Goal: Transaction & Acquisition: Purchase product/service

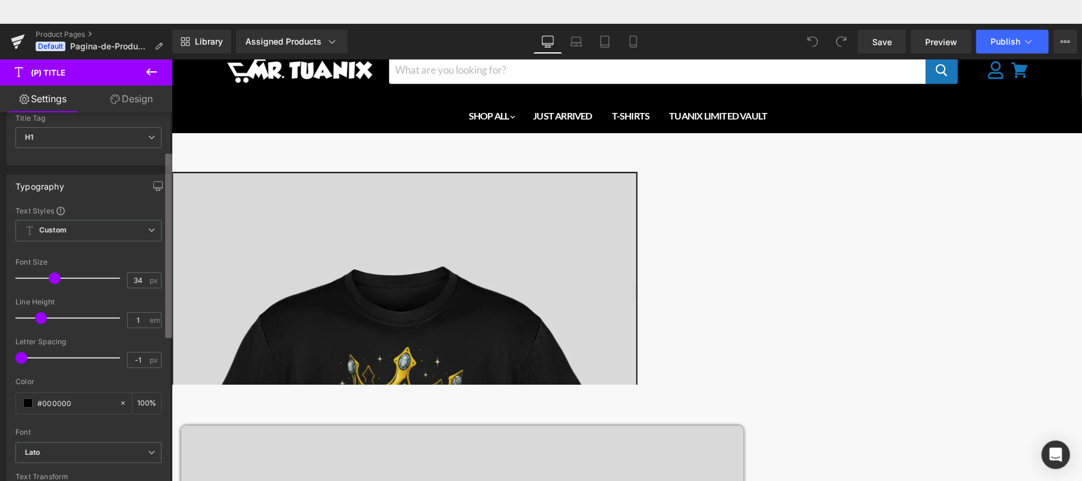
scroll to position [95, 0]
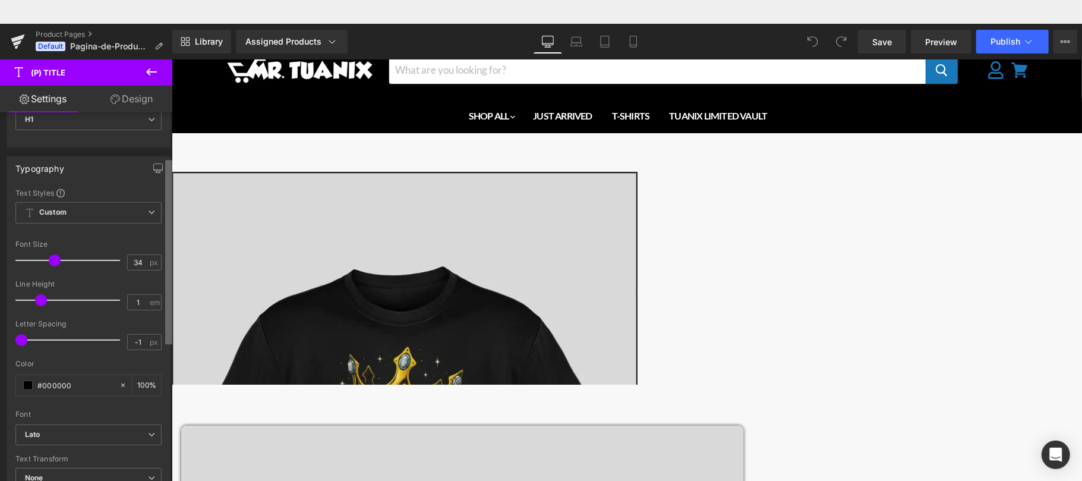
click at [167, 260] on b at bounding box center [168, 252] width 7 height 184
click at [118, 212] on span "Custom Setup Global Style" at bounding box center [88, 212] width 146 height 21
click at [136, 188] on div "Typography Text Styles Custom Custom Setup Global Style Custom Setup Global Sty…" at bounding box center [89, 330] width 164 height 349
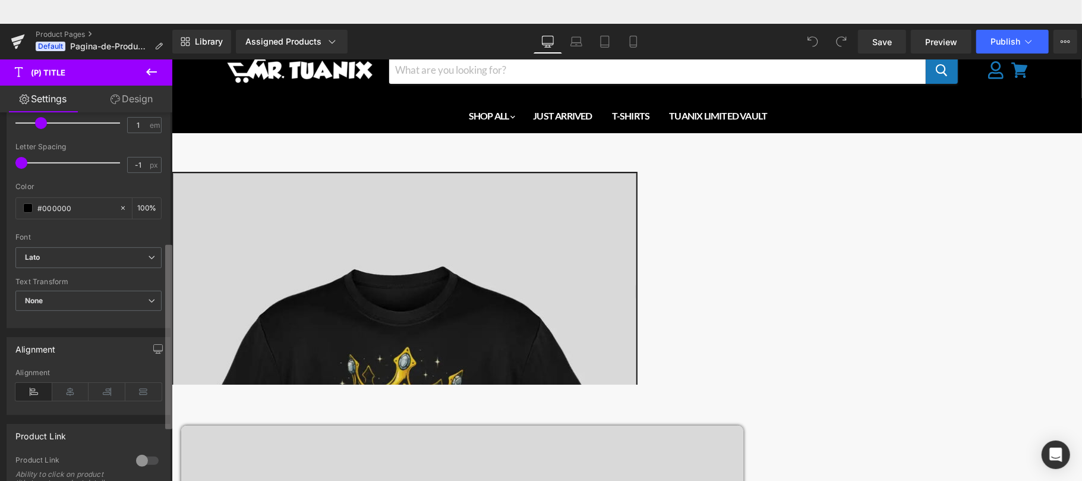
scroll to position [271, 0]
click at [169, 315] on b at bounding box center [168, 336] width 7 height 184
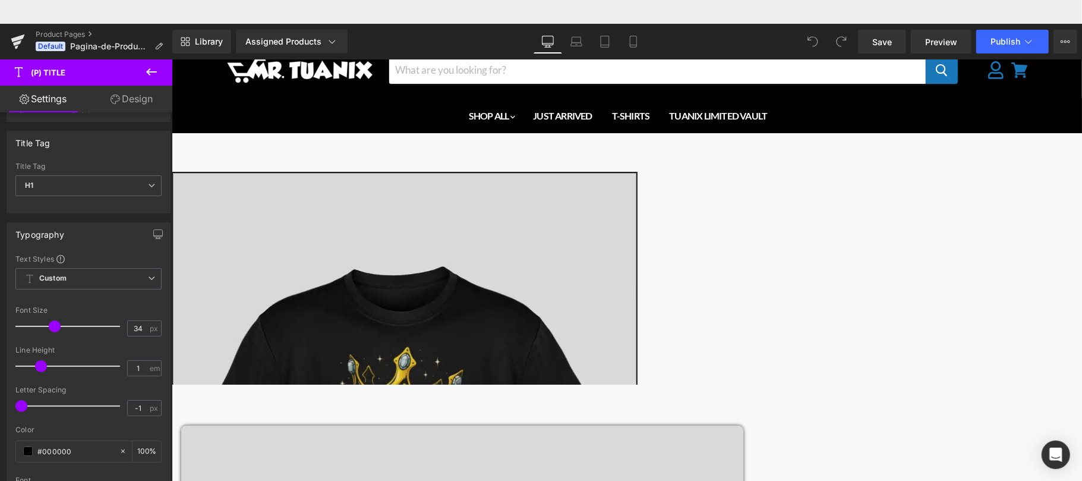
scroll to position [27, 0]
click at [169, 199] on b at bounding box center [170, 220] width 5 height 184
click at [110, 286] on span "Custom Setup Global Style" at bounding box center [88, 280] width 146 height 21
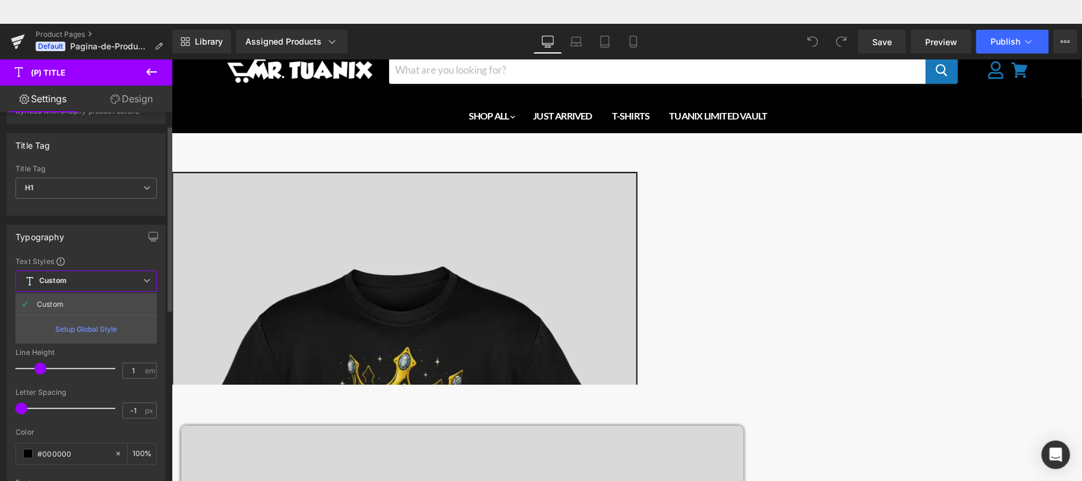
click at [137, 253] on div "Typography Text Styles Custom Custom Setup Global Style Custom Setup Global Sty…" at bounding box center [86, 399] width 159 height 349
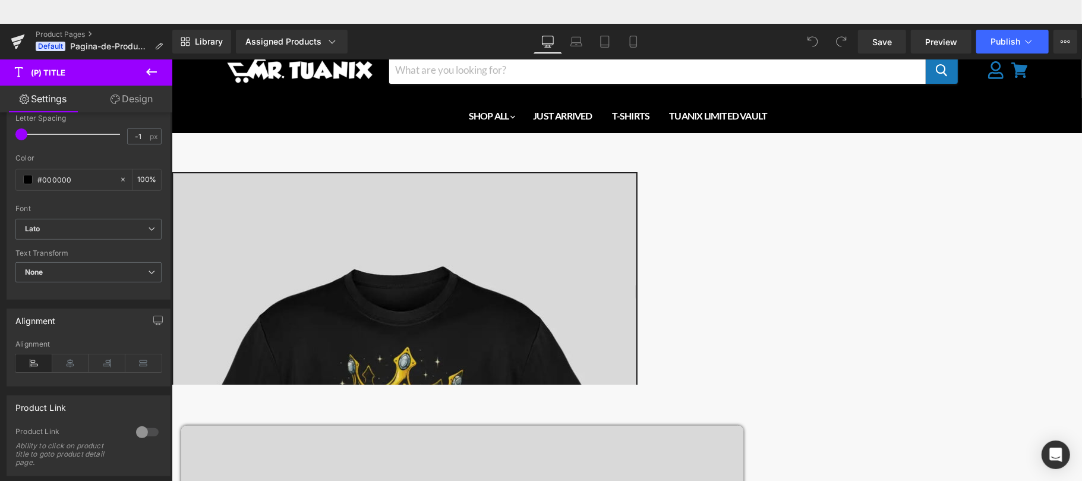
scroll to position [281, 0]
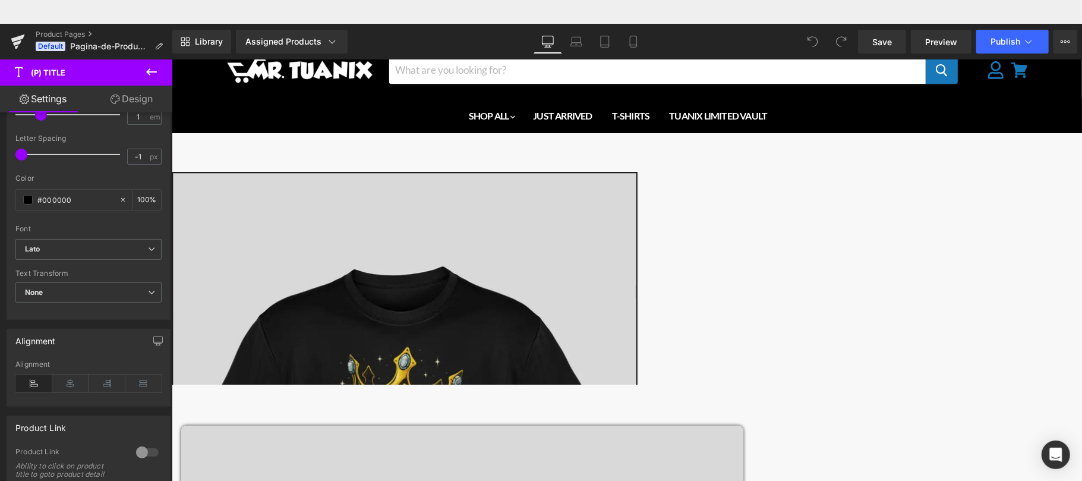
click at [171, 367] on b at bounding box center [170, 340] width 5 height 184
click at [138, 292] on span "None" at bounding box center [88, 292] width 146 height 21
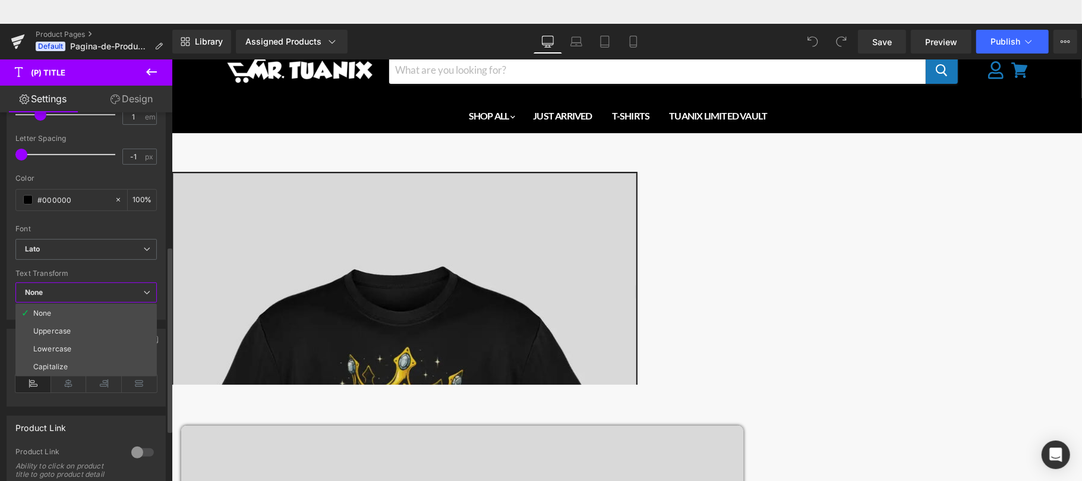
click at [160, 264] on div "Text Styles Custom Custom Setup Global Style Custom Setup Global Style 34px Fon…" at bounding box center [86, 160] width 158 height 317
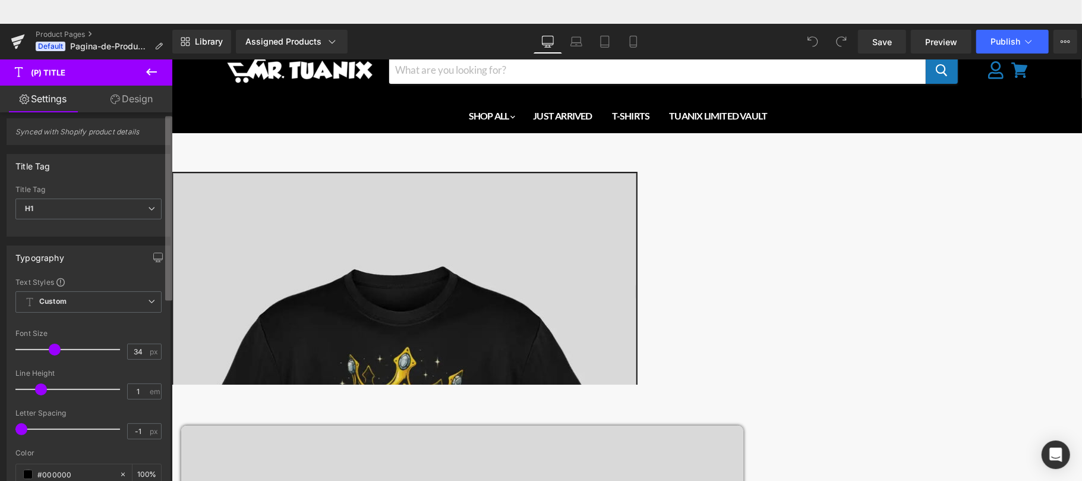
scroll to position [0, 0]
click at [165, 134] on b at bounding box center [168, 207] width 7 height 184
click at [171, 131] on b at bounding box center [168, 207] width 7 height 184
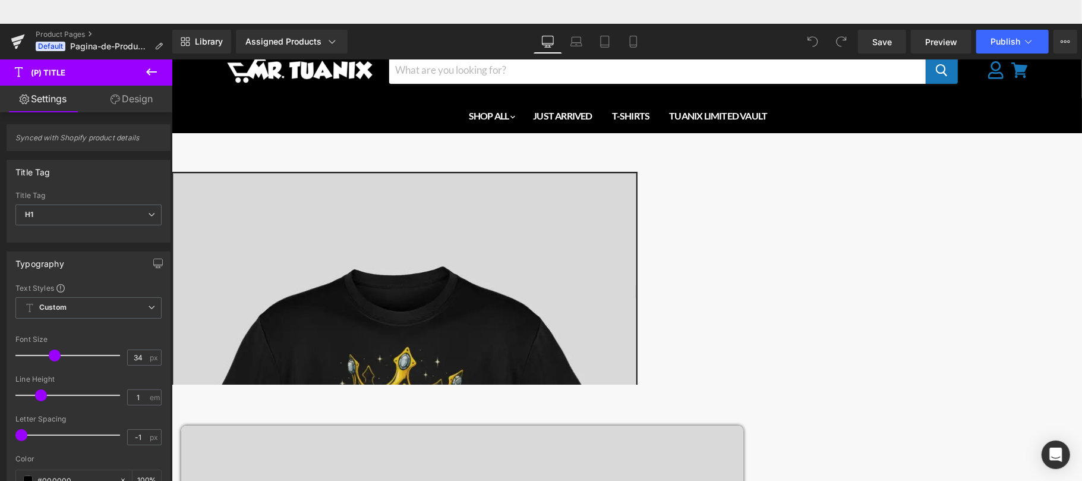
click at [171, 35] on span "(P) Title" at bounding box center [171, 35] width 0 height 0
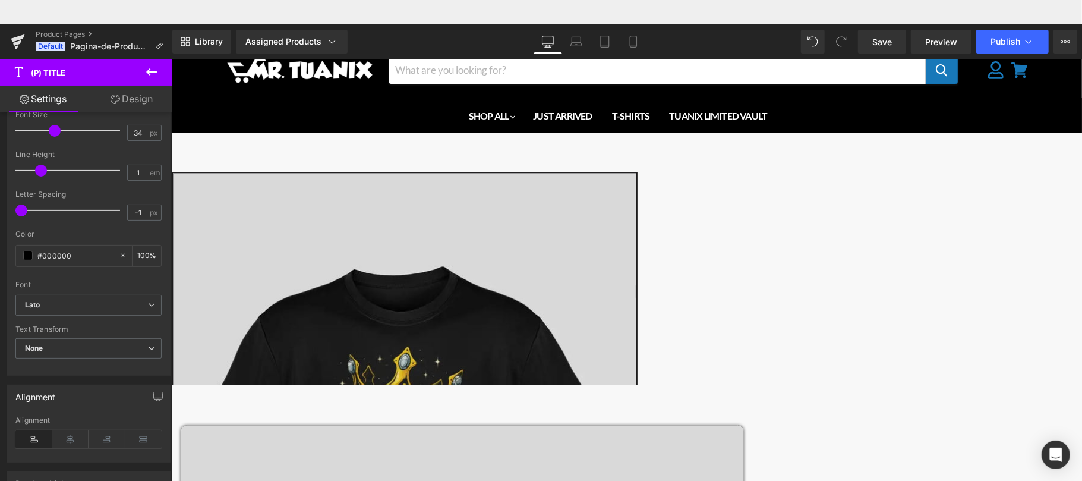
scroll to position [222, 0]
click at [169, 325] on b at bounding box center [170, 312] width 5 height 184
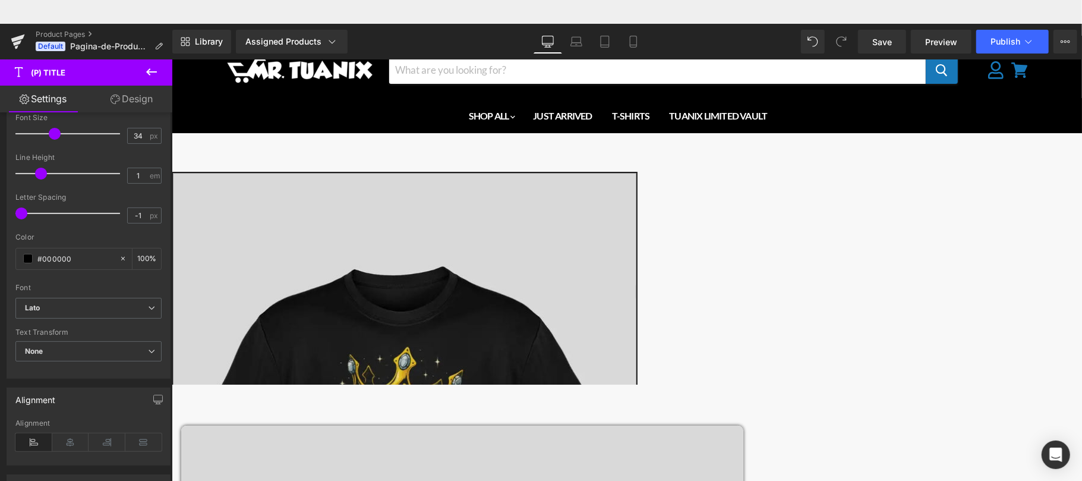
click at [171, 35] on span "(P) Title" at bounding box center [171, 35] width 0 height 0
click at [171, 35] on icon "Main content" at bounding box center [171, 35] width 0 height 0
click at [148, 310] on icon at bounding box center [151, 307] width 7 height 7
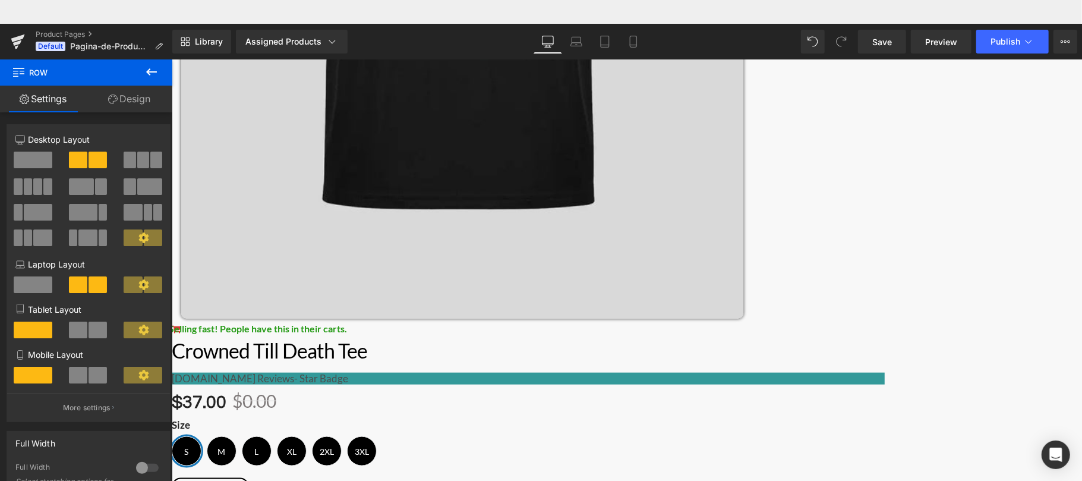
scroll to position [0, 0]
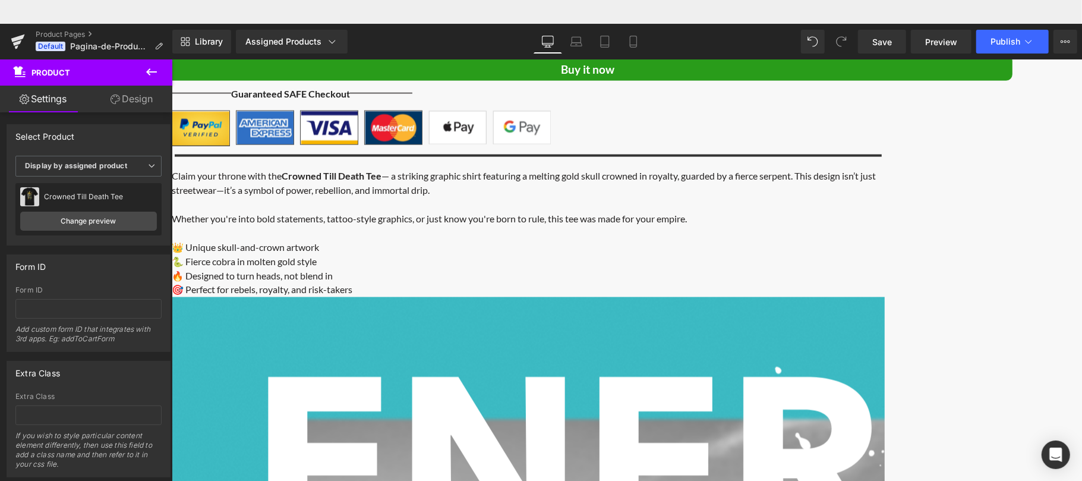
scroll to position [1347, 0]
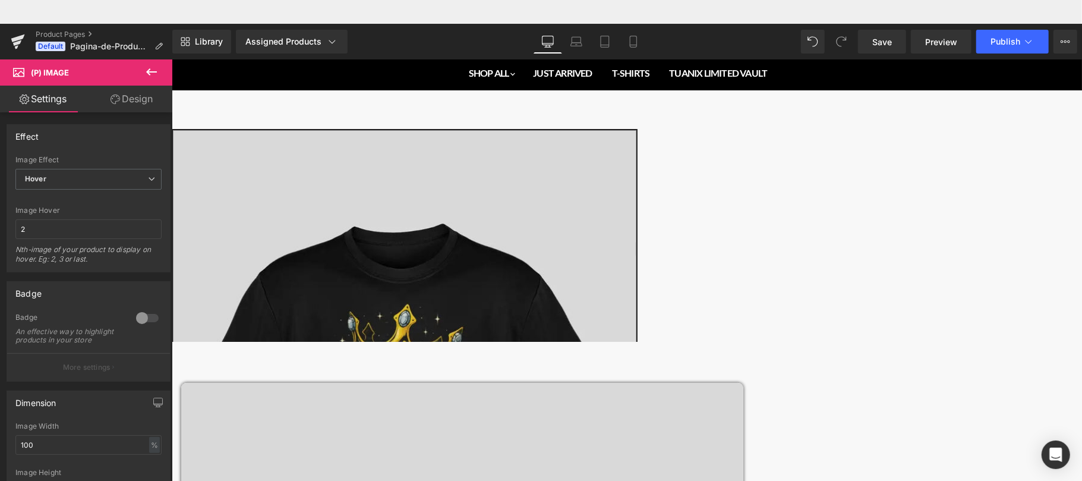
scroll to position [0, 0]
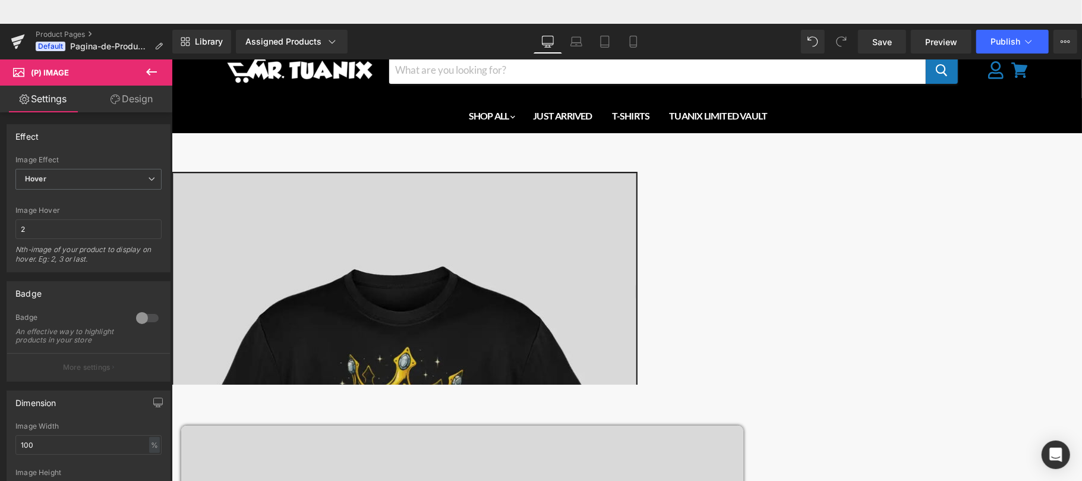
click at [648, 64] on div "Google index I n/a SEMrush backlinks L 0 SEMrush subdomain backlinks LD 239 Bin…" at bounding box center [401, 114] width 802 height 100
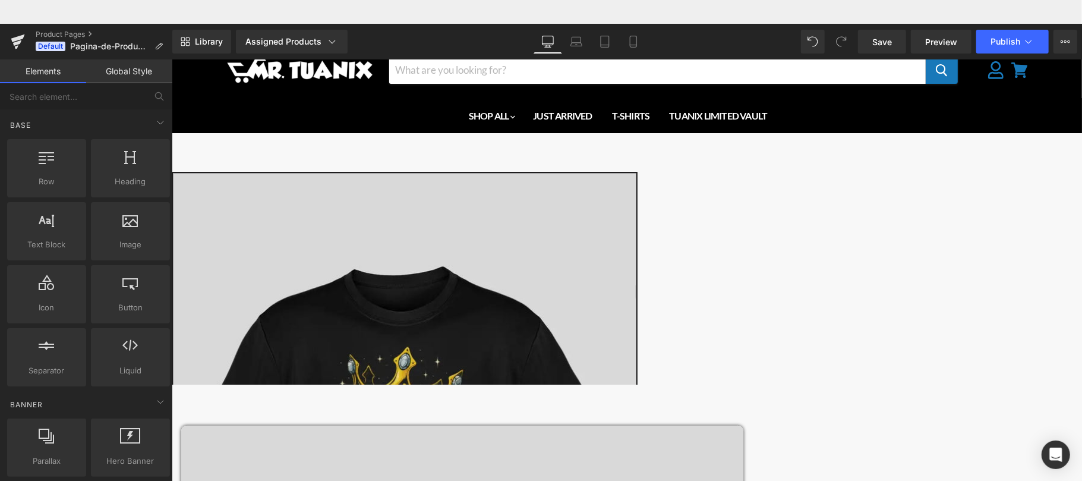
click at [188, 84] on div "Menu Cancel" at bounding box center [626, 83] width 911 height 97
click at [193, 98] on div "SHOP ALL Just Arrived [DATE] Best Sellers MUGS JUST ARRIVED T-SHIRTS TUANIX LIM…" at bounding box center [626, 114] width 911 height 35
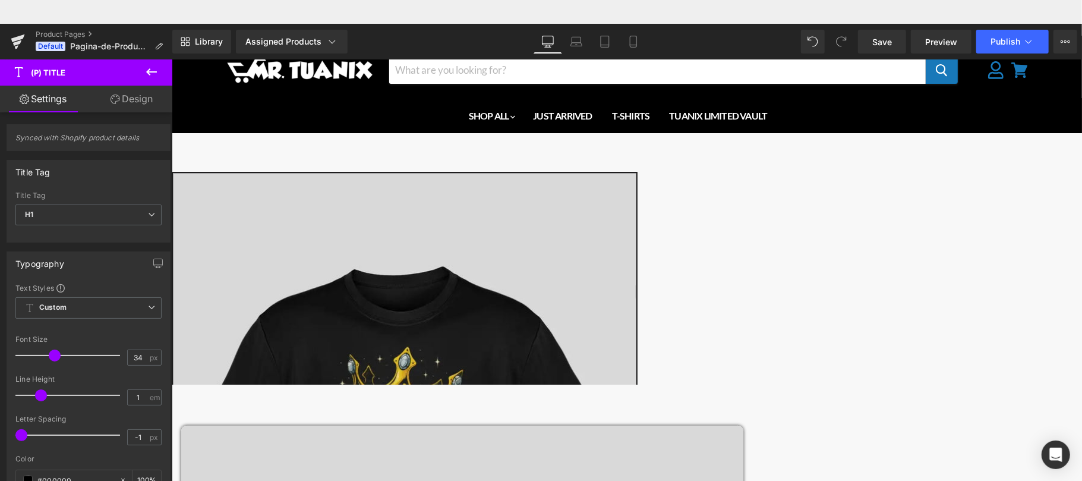
click at [171, 35] on span "Product" at bounding box center [171, 35] width 0 height 0
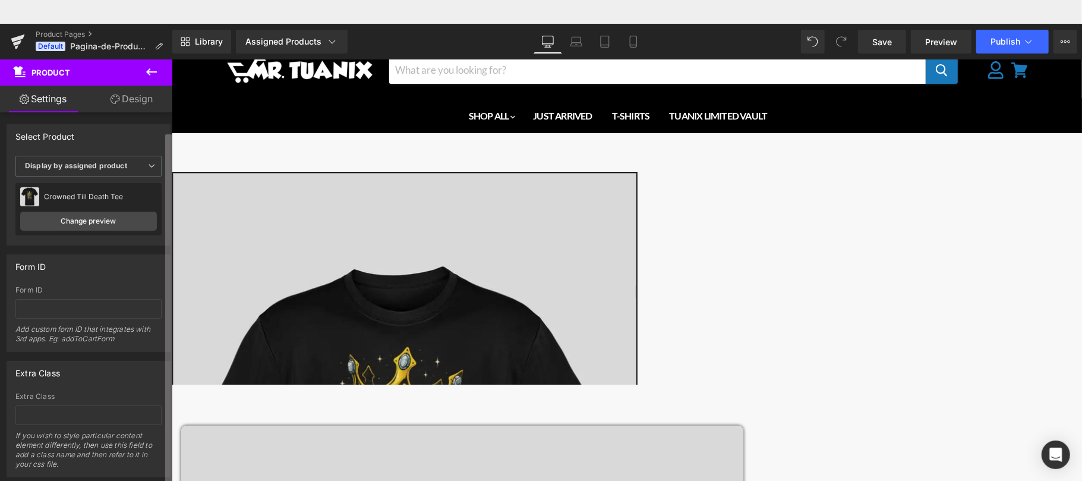
scroll to position [10, 0]
click at [170, 291] on b at bounding box center [168, 320] width 7 height 373
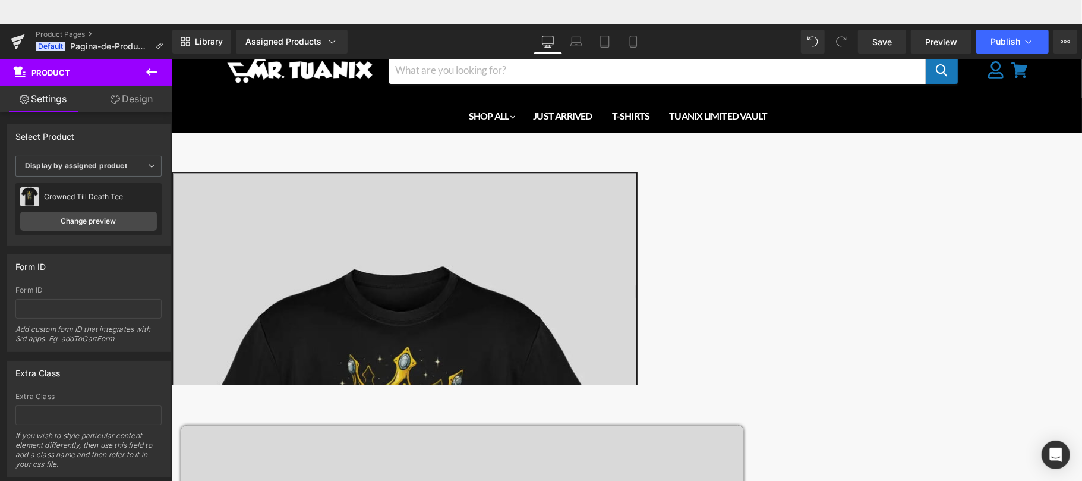
drag, startPoint x: 172, startPoint y: 288, endPoint x: 162, endPoint y: 238, distance: 50.9
click at [171, 238] on html "Skip to content Menu Cancel" at bounding box center [626, 291] width 911 height 512
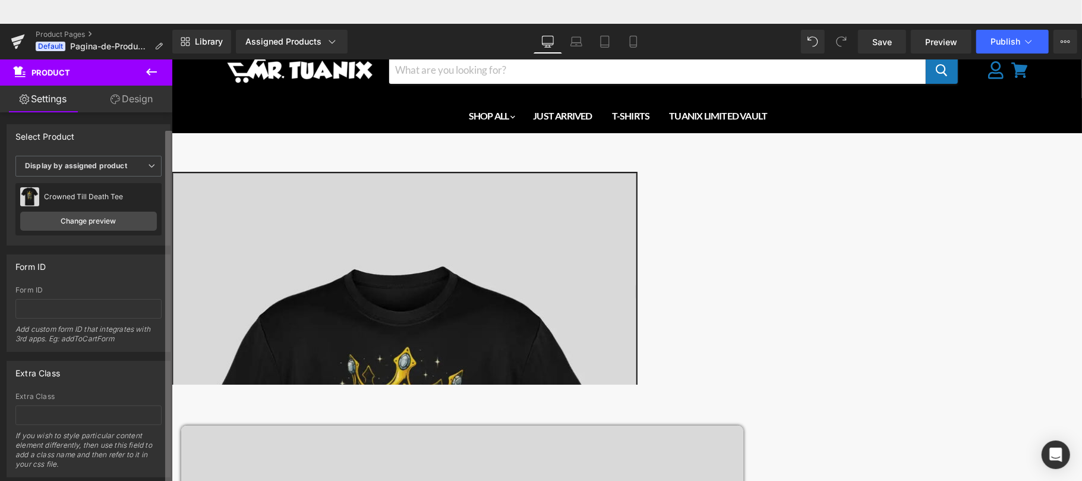
scroll to position [0, 0]
click at [164, 172] on div "Attention : If you want to show the product linked with the product page you ar…" at bounding box center [86, 311] width 172 height 398
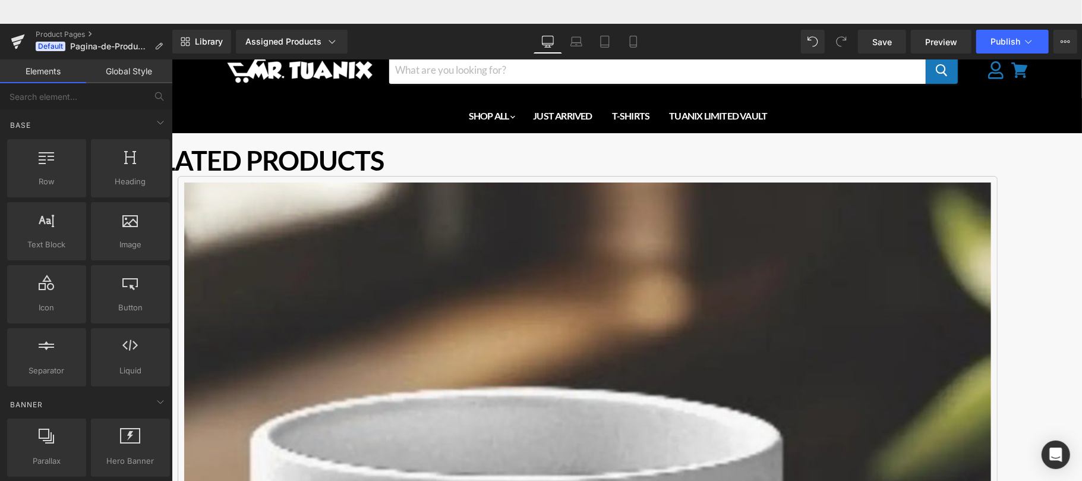
drag, startPoint x: 1078, startPoint y: 138, endPoint x: 1245, endPoint y: 71, distance: 180.2
click at [20, 43] on icon at bounding box center [17, 42] width 8 height 5
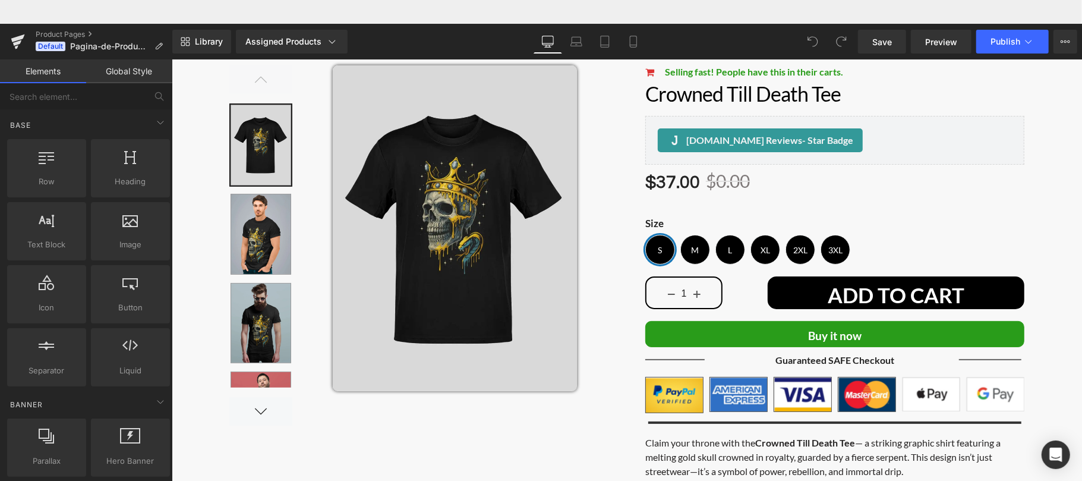
scroll to position [150, 0]
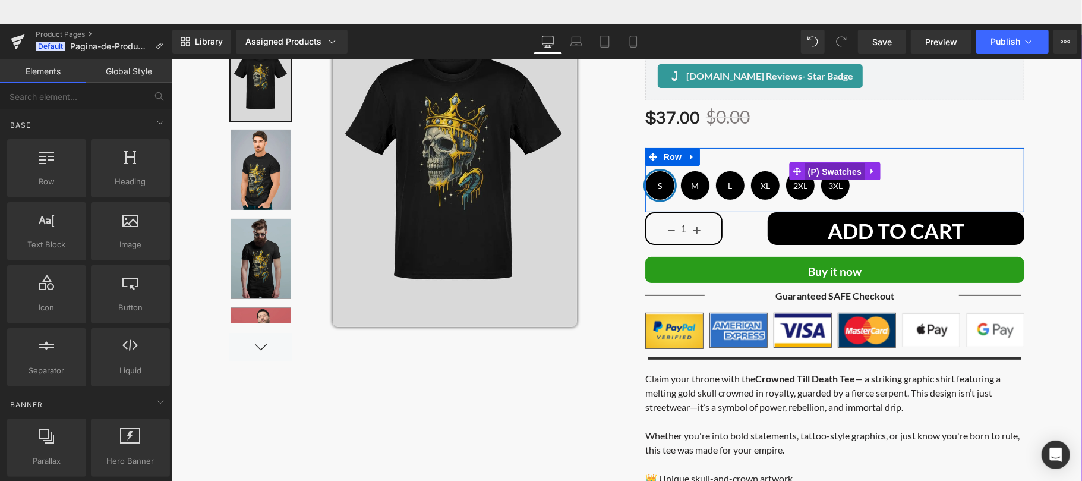
click at [847, 178] on span "(P) Swatches" at bounding box center [835, 171] width 60 height 18
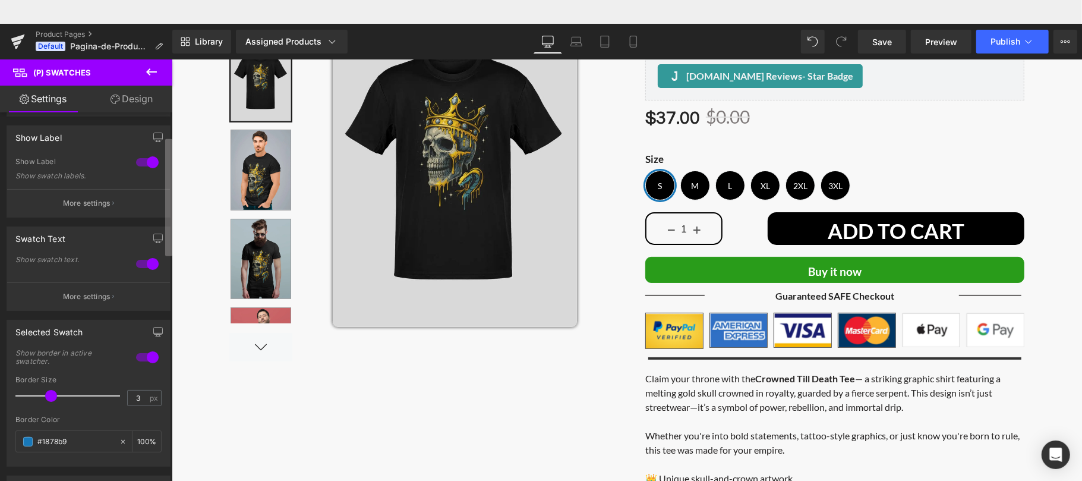
scroll to position [88, 0]
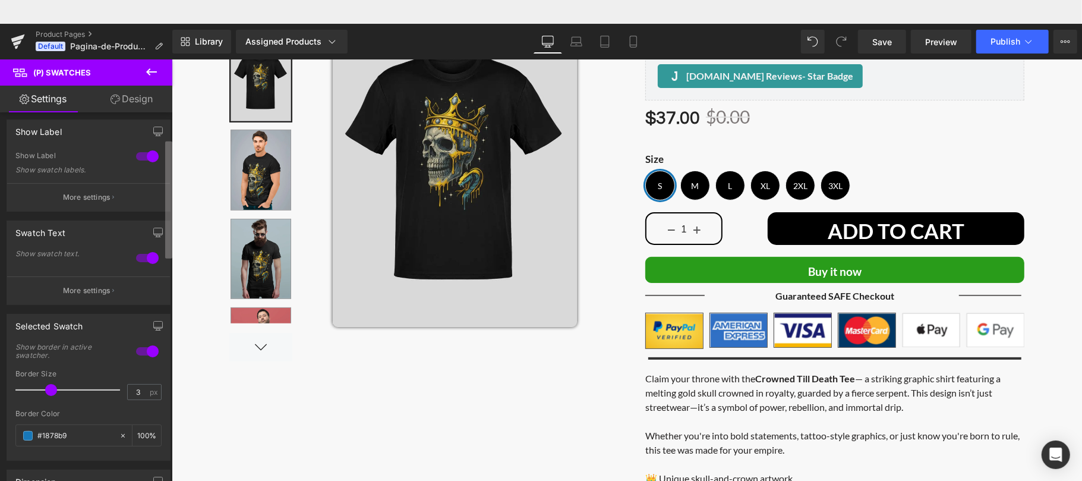
click at [169, 223] on b at bounding box center [168, 199] width 7 height 117
click at [127, 201] on button "More settings" at bounding box center [88, 197] width 163 height 28
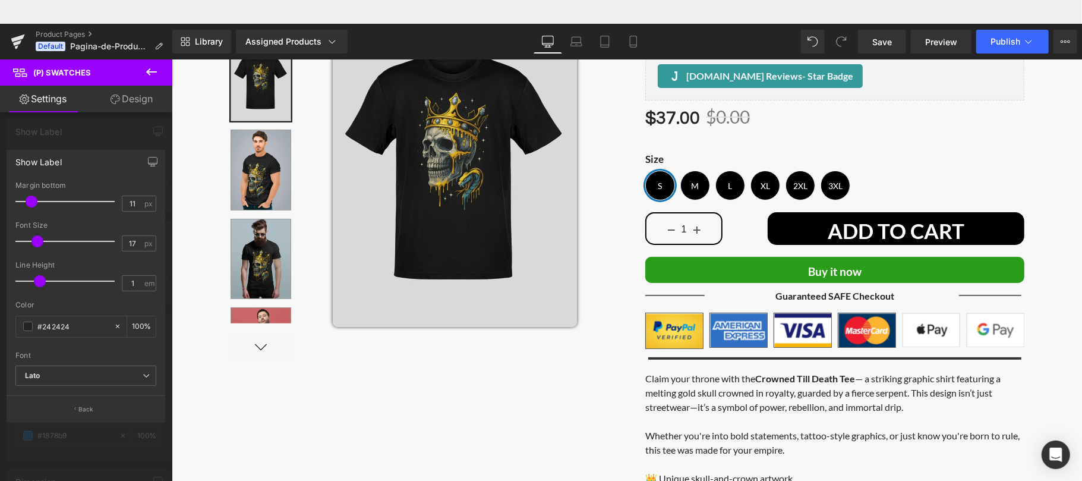
drag, startPoint x: 168, startPoint y: 234, endPoint x: 169, endPoint y: 252, distance: 17.9
click at [169, 252] on div at bounding box center [86, 284] width 172 height 451
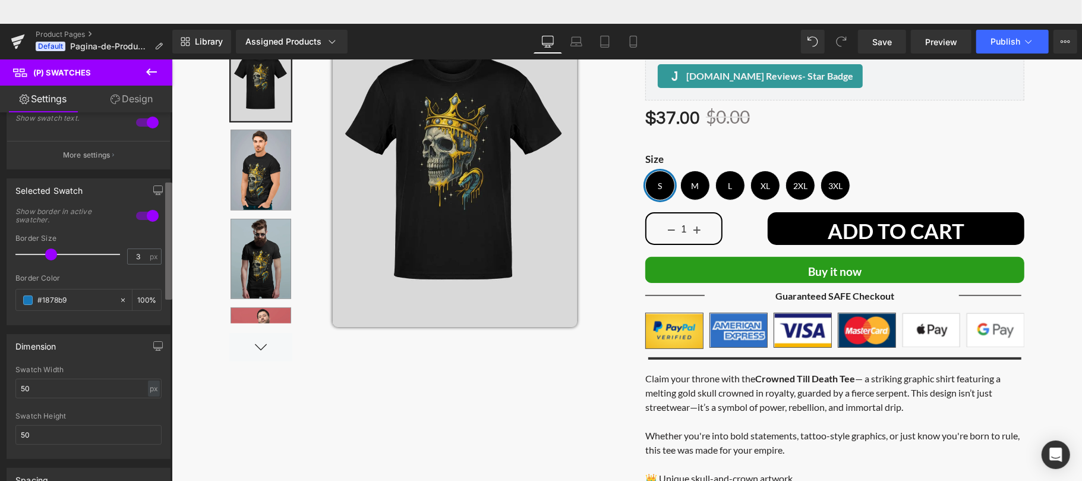
scroll to position [260, 0]
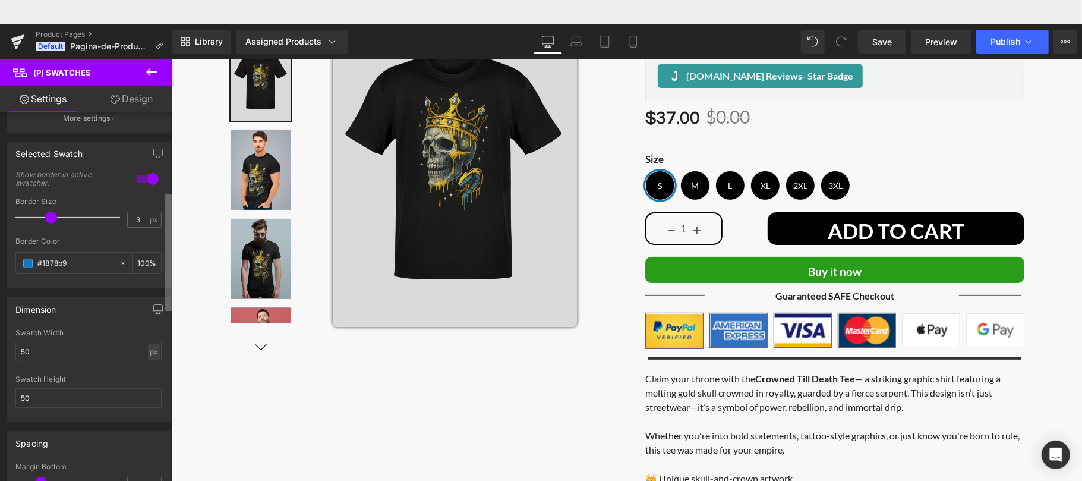
click at [167, 281] on b at bounding box center [168, 252] width 7 height 117
click at [148, 179] on div at bounding box center [147, 178] width 29 height 19
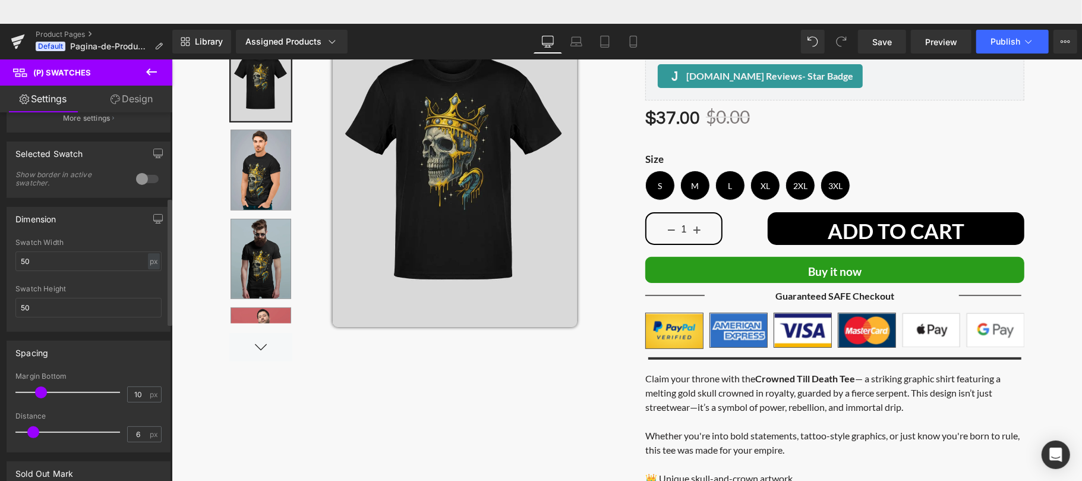
click at [143, 176] on div at bounding box center [147, 178] width 29 height 19
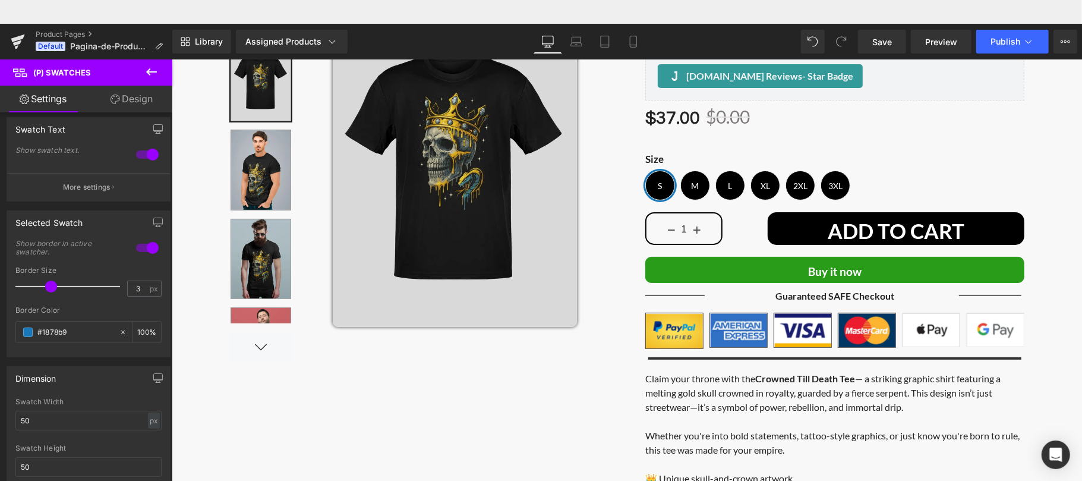
scroll to position [0, 0]
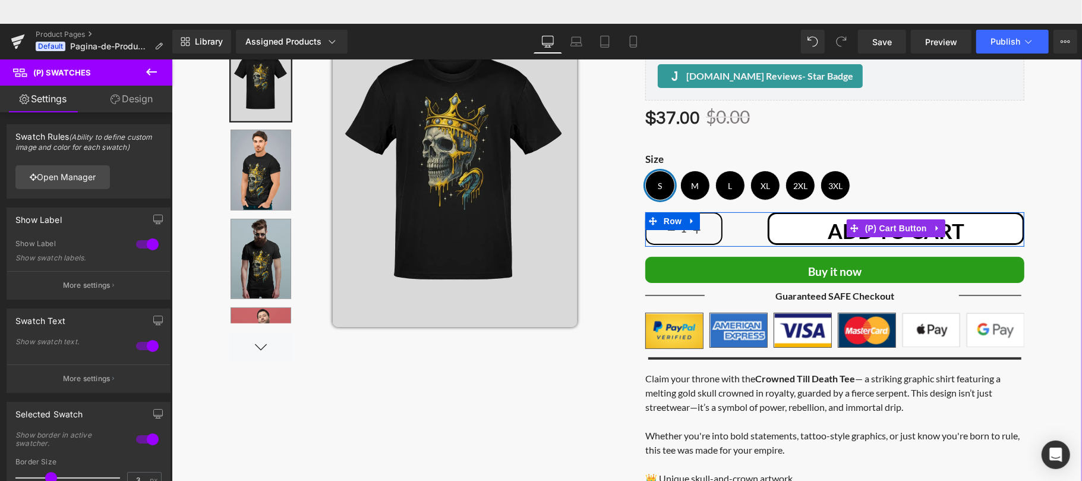
click at [946, 232] on span "ADD TO CART" at bounding box center [895, 230] width 137 height 25
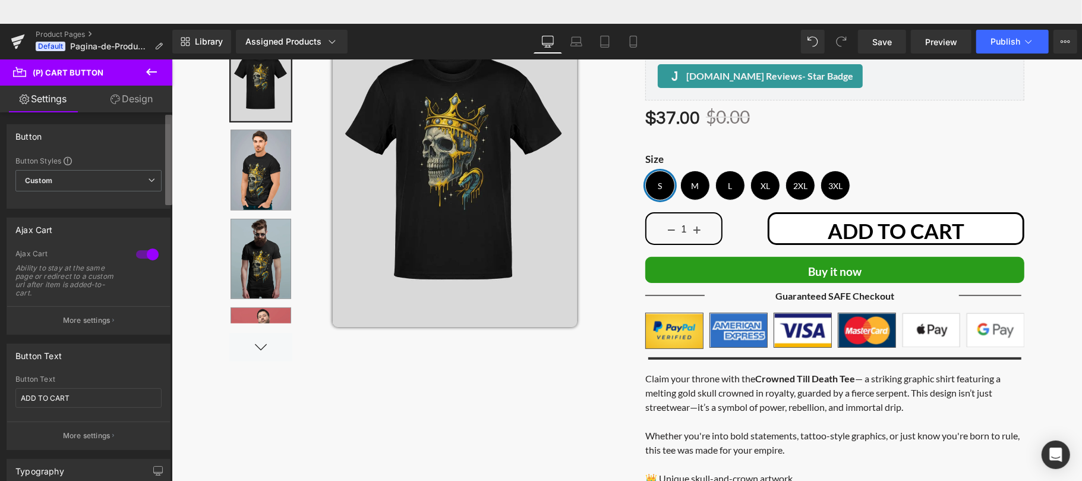
click at [165, 131] on b at bounding box center [168, 160] width 7 height 90
click at [148, 96] on link "Design" at bounding box center [132, 99] width 86 height 27
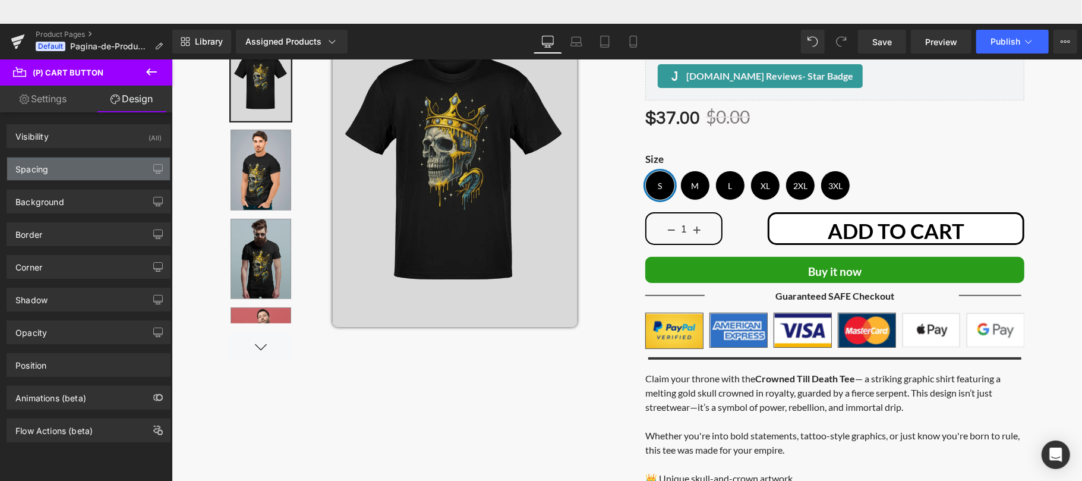
click at [89, 169] on div "Spacing" at bounding box center [88, 168] width 163 height 23
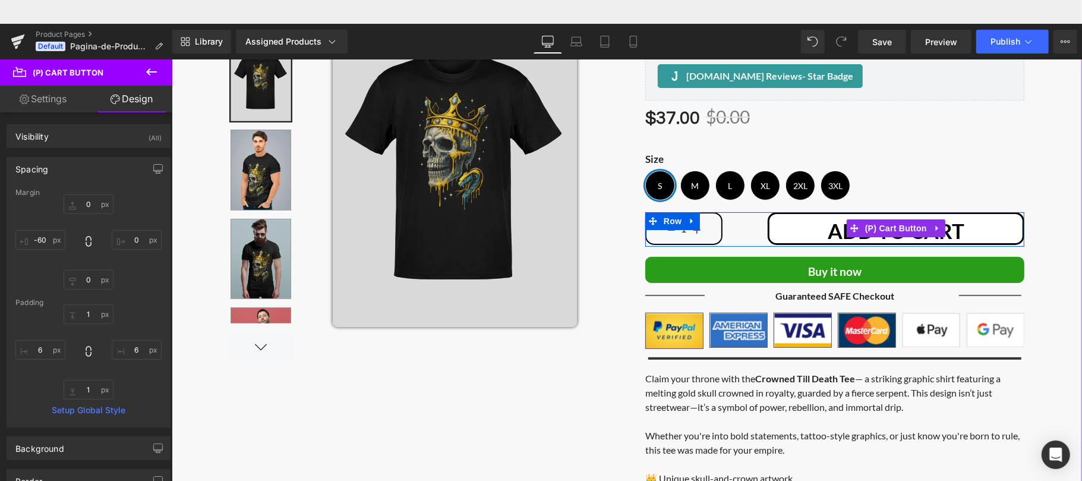
click at [826, 228] on button "ADD TO CART" at bounding box center [895, 228] width 257 height 33
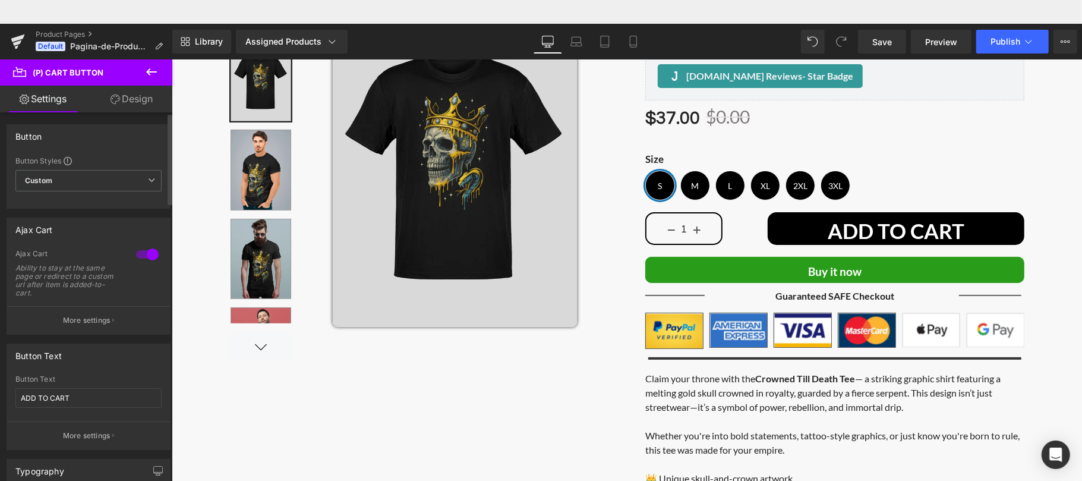
drag, startPoint x: 166, startPoint y: 189, endPoint x: 157, endPoint y: 245, distance: 57.3
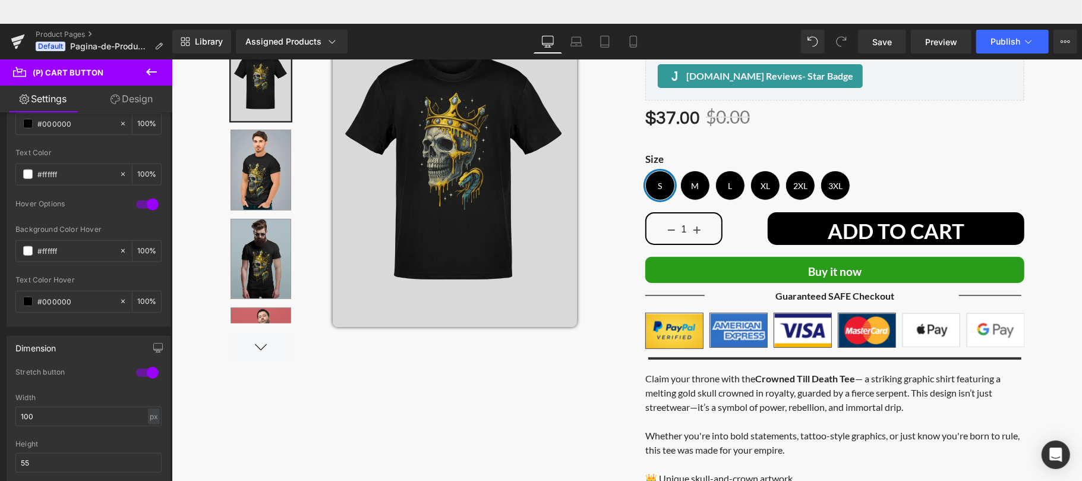
scroll to position [607, 0]
click at [171, 323] on b at bounding box center [170, 302] width 5 height 90
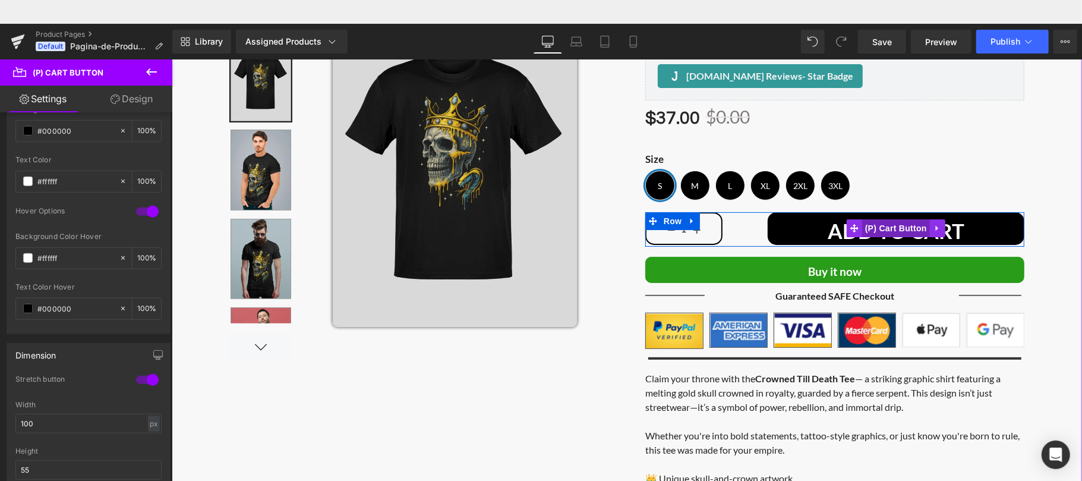
click at [888, 229] on span "(P) Cart Button" at bounding box center [896, 228] width 68 height 18
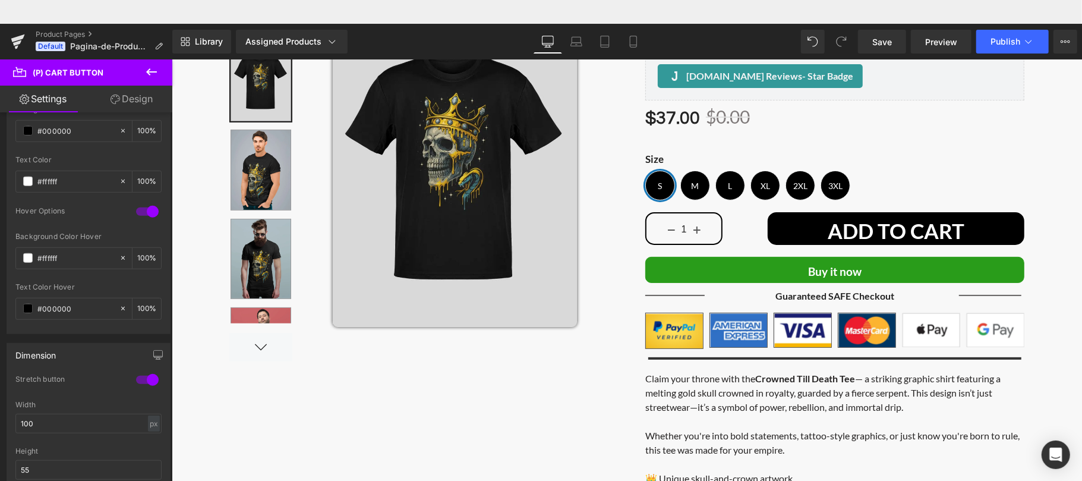
click at [141, 95] on link "Design" at bounding box center [132, 99] width 86 height 27
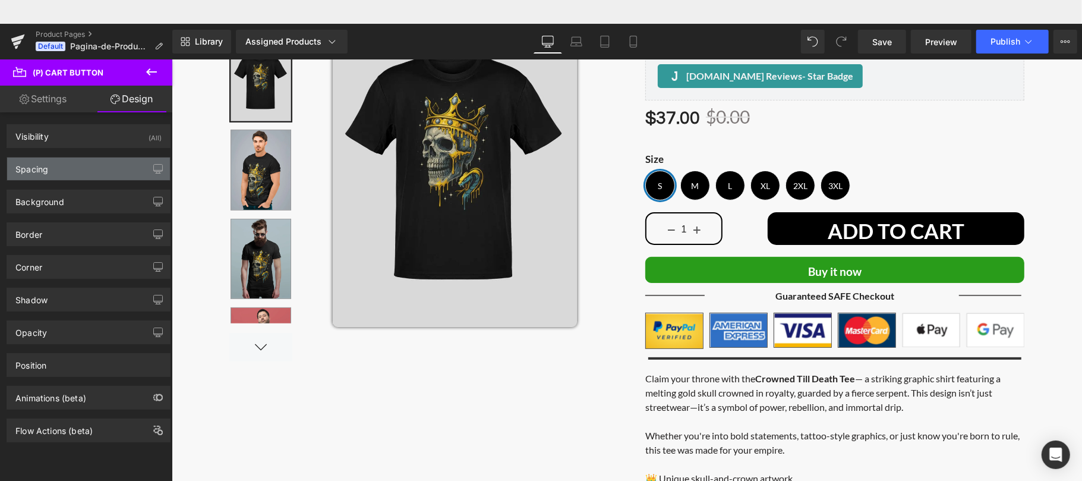
type input "0"
type input "-60"
type input "1"
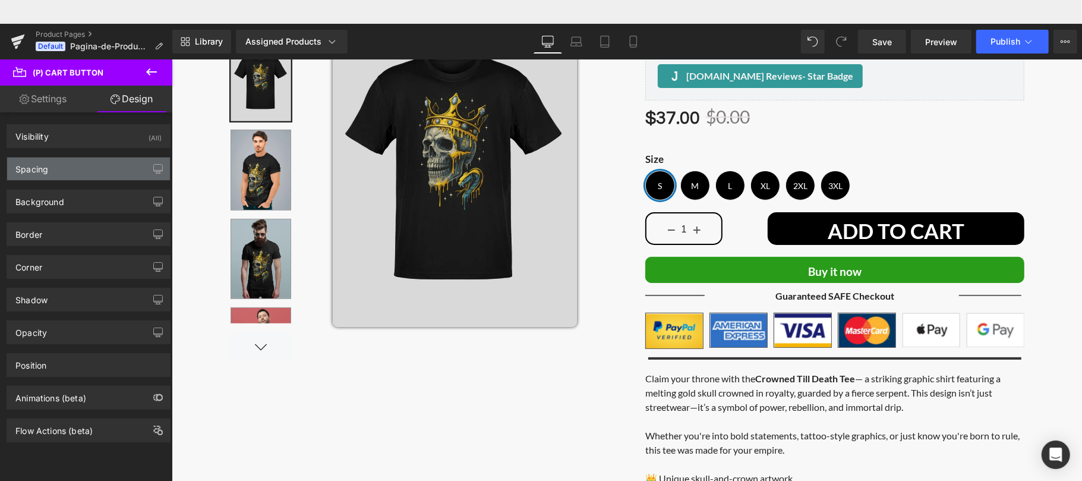
type input "6"
type input "1"
type input "6"
click at [97, 169] on div "Spacing" at bounding box center [88, 168] width 163 height 23
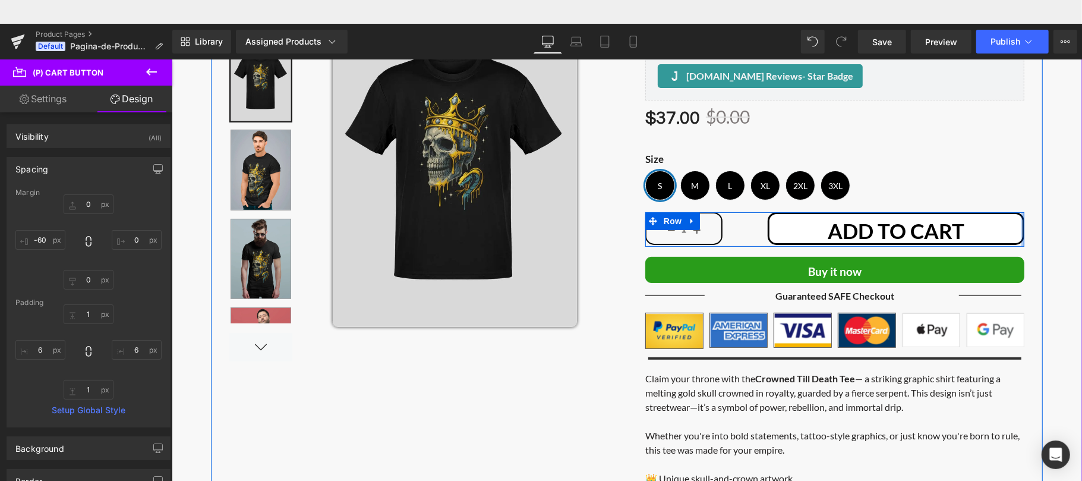
click at [1021, 220] on div "Main content" at bounding box center [1022, 229] width 3 height 35
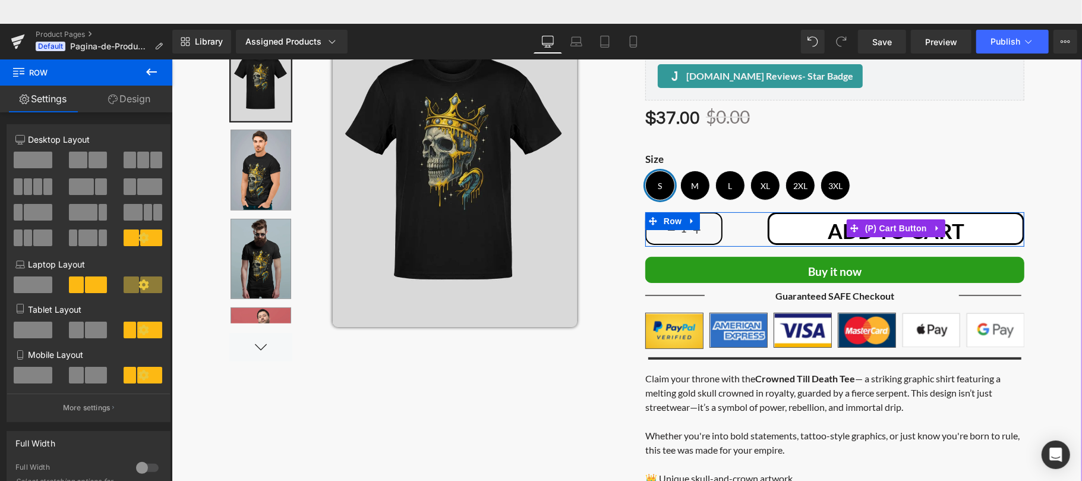
click at [945, 218] on button "ADD TO CART" at bounding box center [895, 228] width 257 height 33
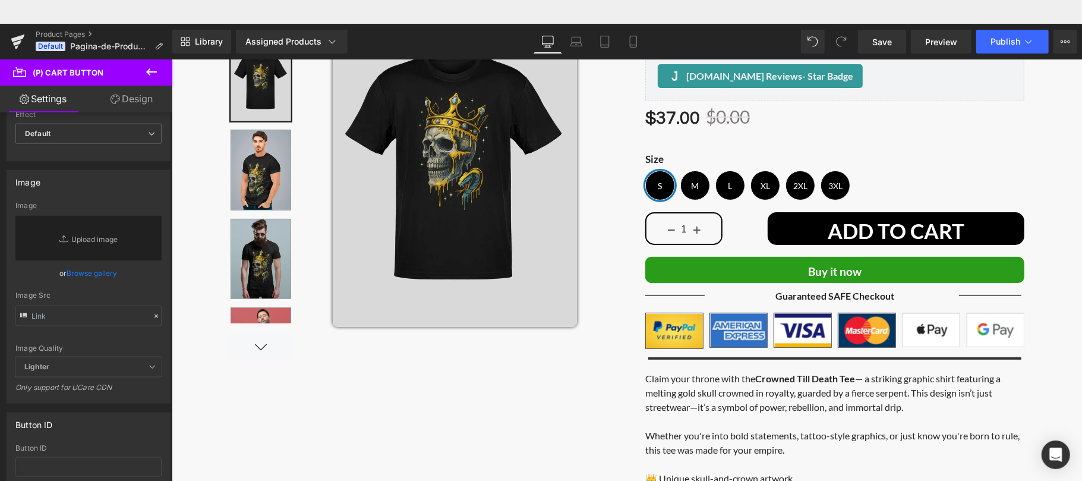
scroll to position [252, 0]
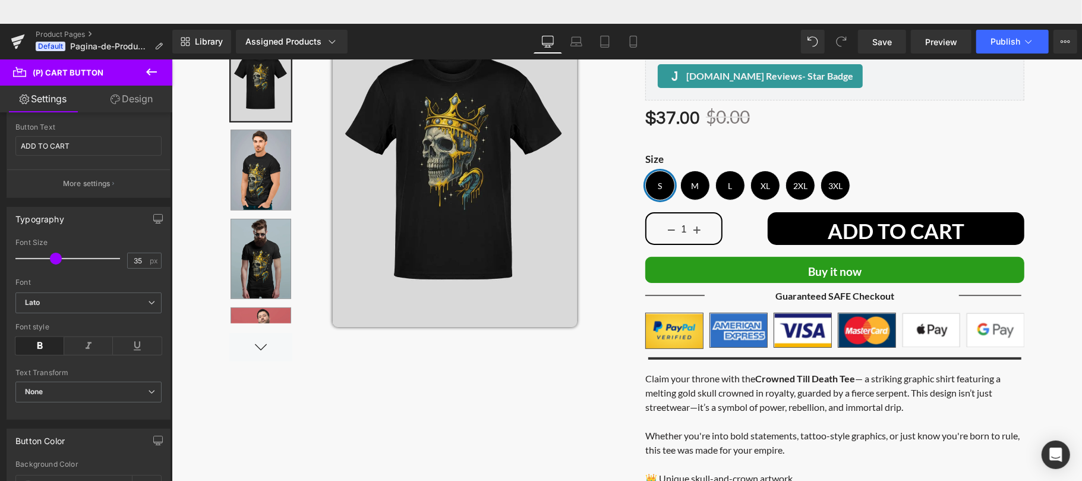
click at [168, 240] on b at bounding box center [170, 219] width 5 height 90
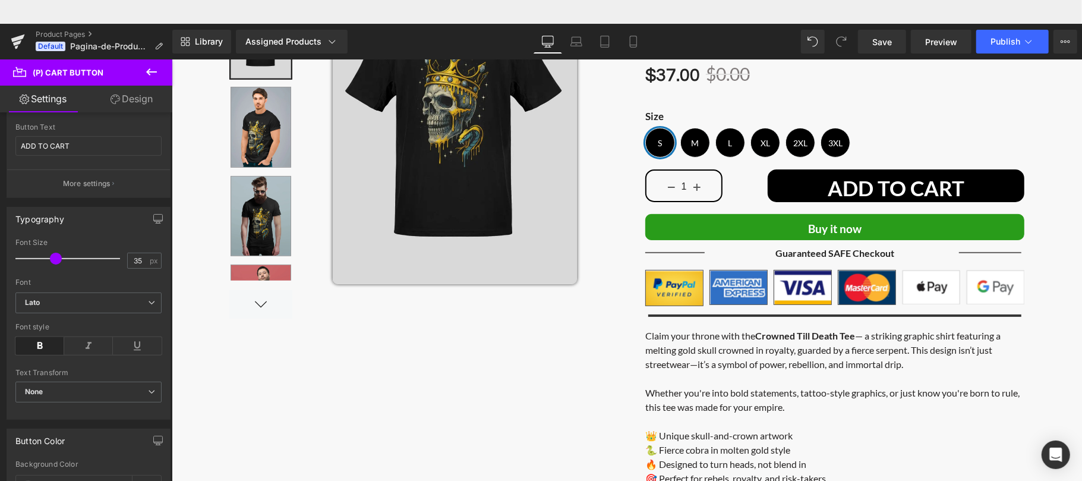
scroll to position [0, 0]
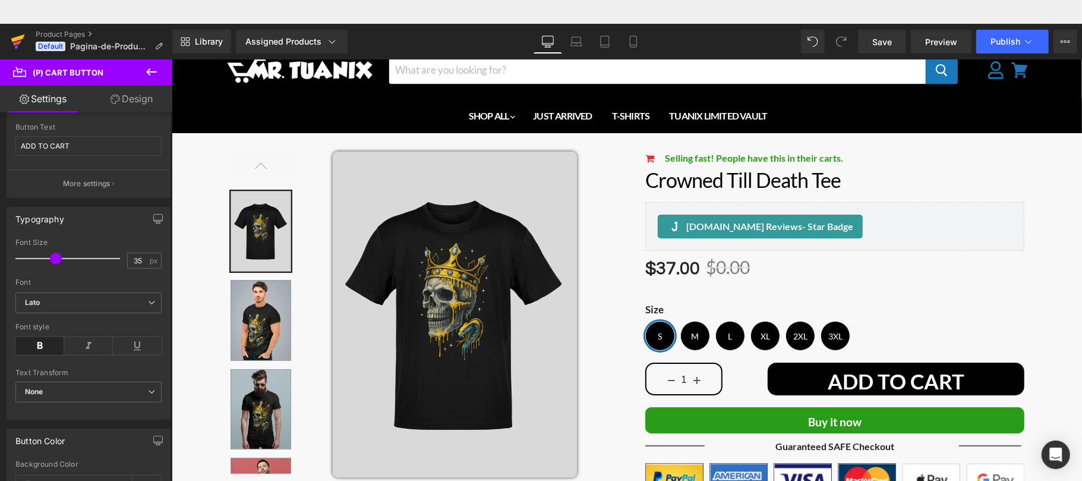
click at [17, 39] on icon at bounding box center [18, 38] width 14 height 8
